Goal: Go to known website: Go to known website

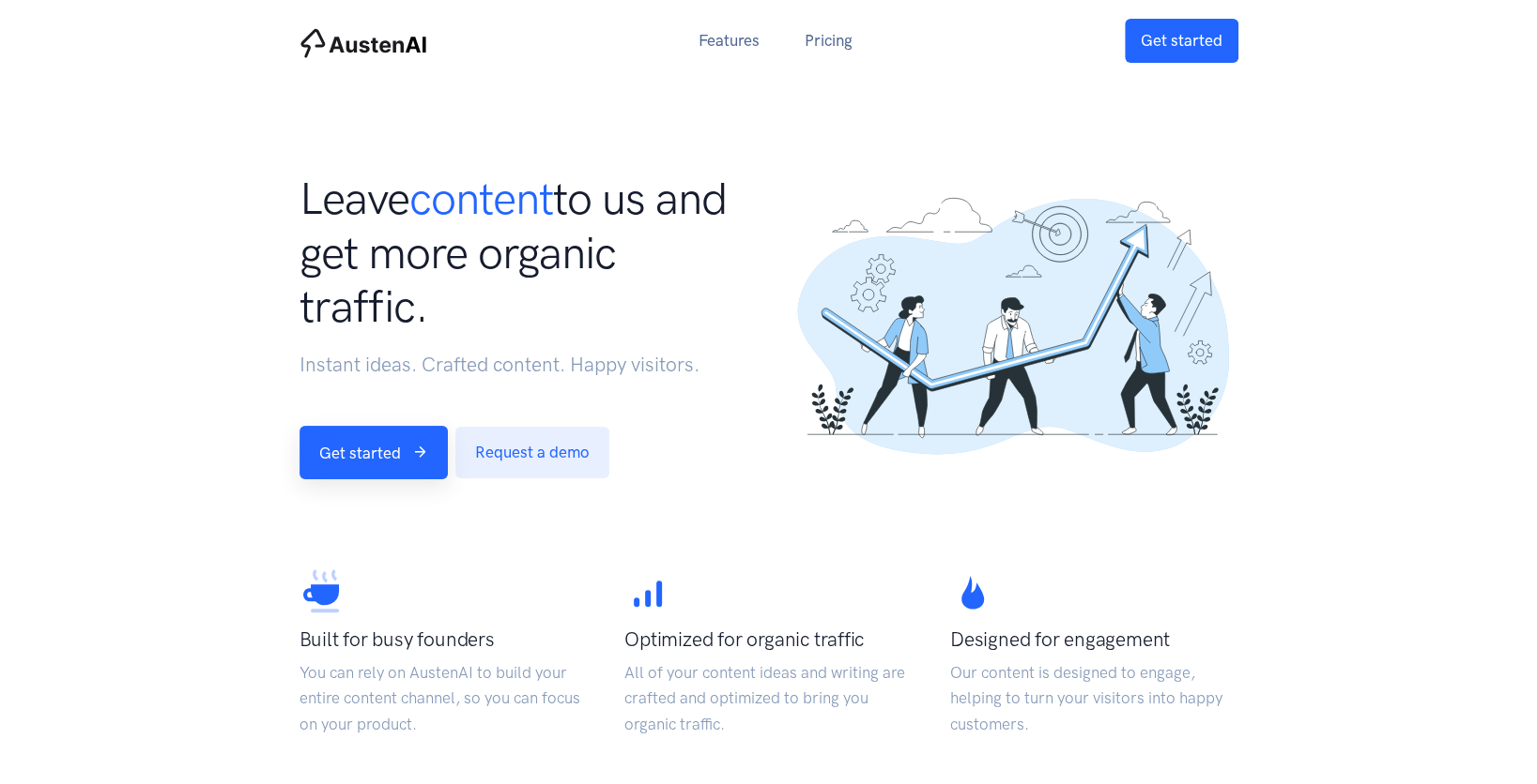
click at [59, 53] on nav "Features Pricing Get started" at bounding box center [768, 40] width 1537 height 82
